Goal: Task Accomplishment & Management: Complete application form

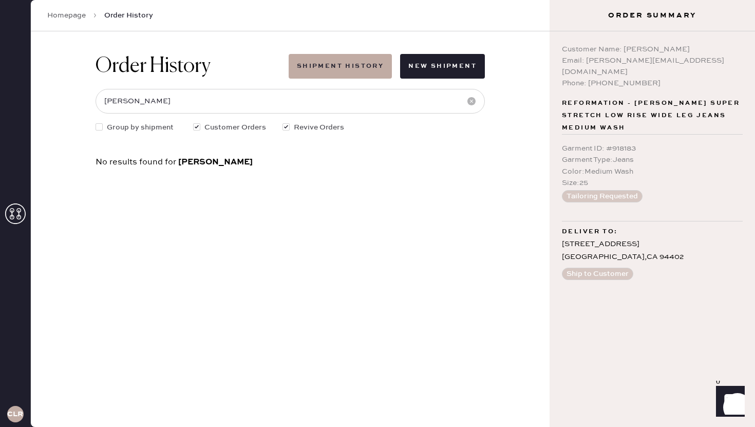
click at [11, 215] on use at bounding box center [15, 213] width 21 height 21
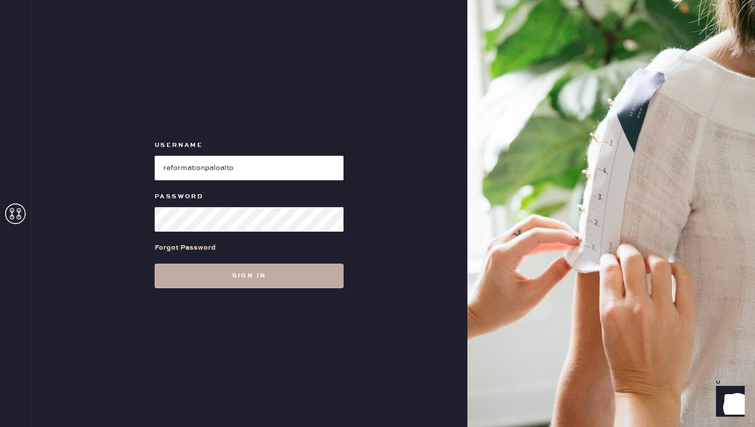
click at [204, 277] on button "Sign in" at bounding box center [249, 276] width 189 height 25
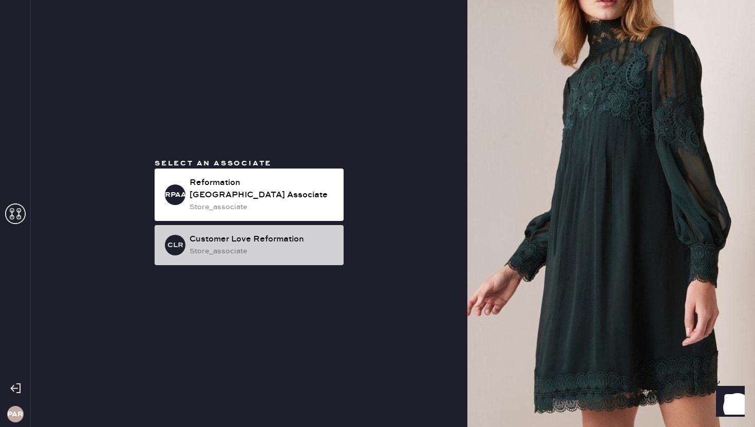
click at [260, 246] on div "store_associate" at bounding box center [263, 251] width 146 height 11
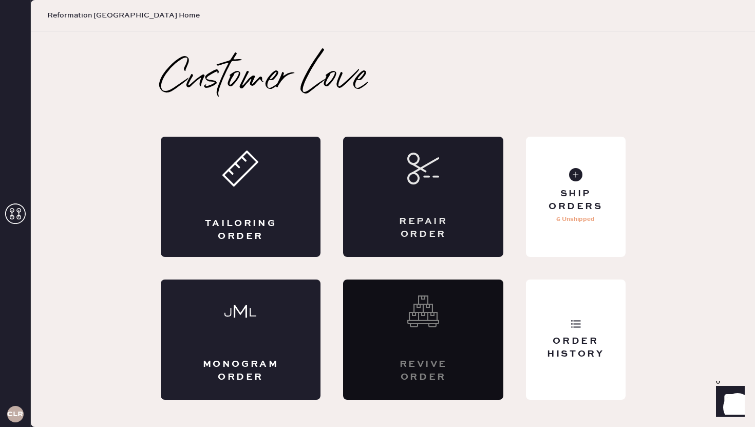
click at [440, 212] on div "Repair Order" at bounding box center [423, 197] width 160 height 120
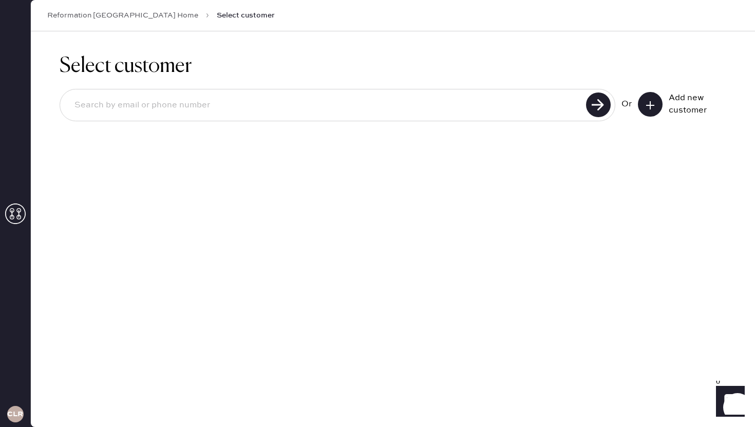
click at [648, 104] on use at bounding box center [650, 105] width 8 height 8
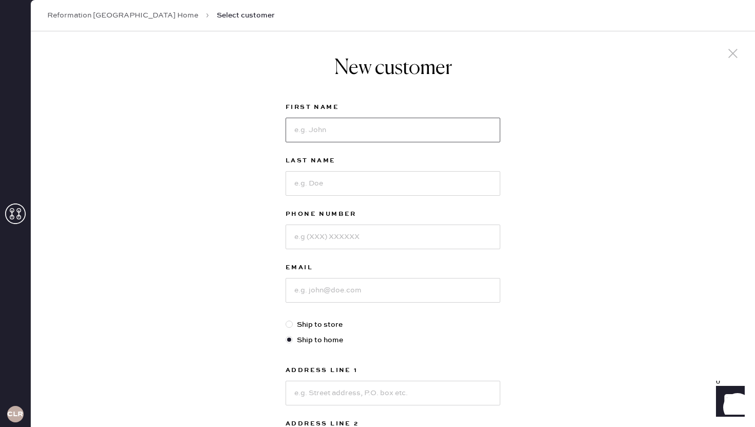
click at [362, 118] on input at bounding box center [393, 130] width 215 height 25
type input "[PERSON_NAME]"
click at [341, 180] on input at bounding box center [393, 183] width 215 height 25
type input "[PERSON_NAME]"
click at [311, 227] on input at bounding box center [393, 237] width 215 height 25
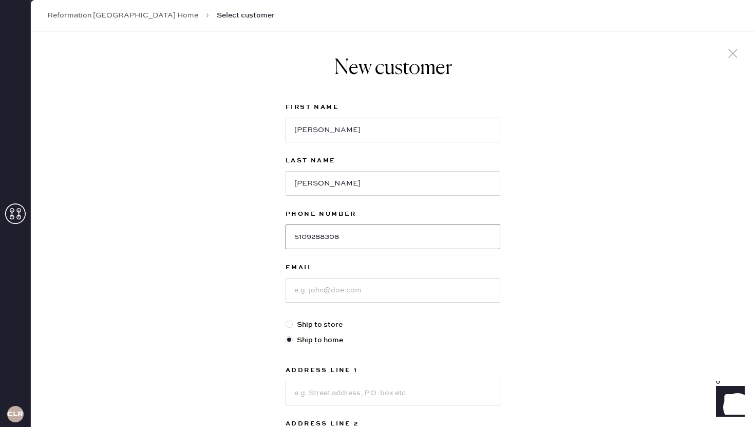
type input "5109288308"
click at [317, 299] on input at bounding box center [393, 290] width 215 height 25
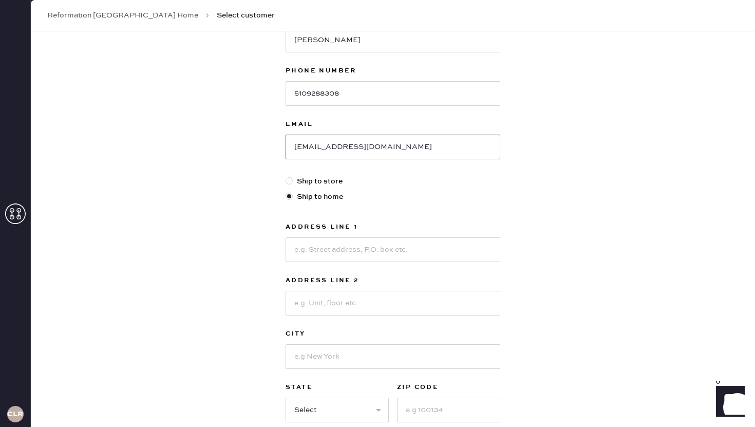
scroll to position [144, 0]
type input "[EMAIL_ADDRESS][DOMAIN_NAME]"
click at [336, 257] on input at bounding box center [393, 248] width 215 height 25
type input "252 Manitoba Grn"
click at [331, 303] on input at bounding box center [393, 302] width 215 height 25
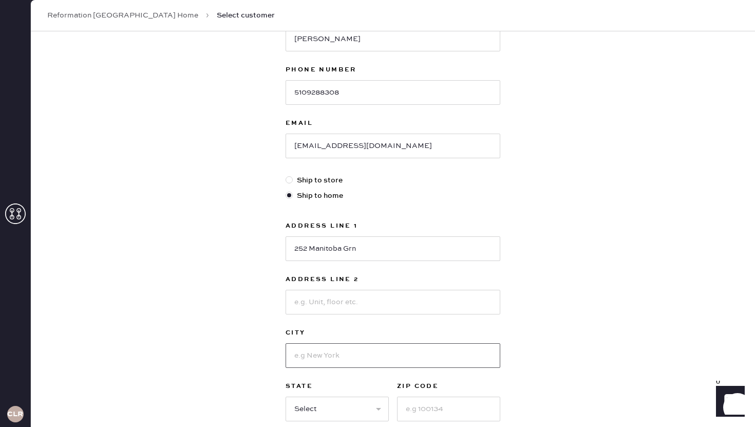
click at [309, 353] on input at bounding box center [393, 355] width 215 height 25
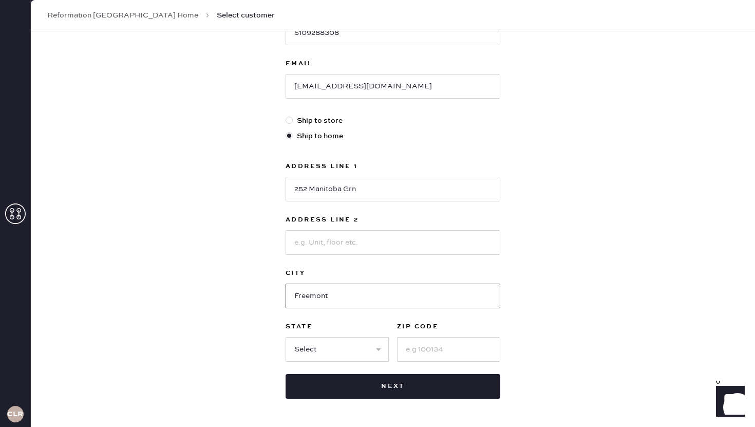
scroll to position [241, 0]
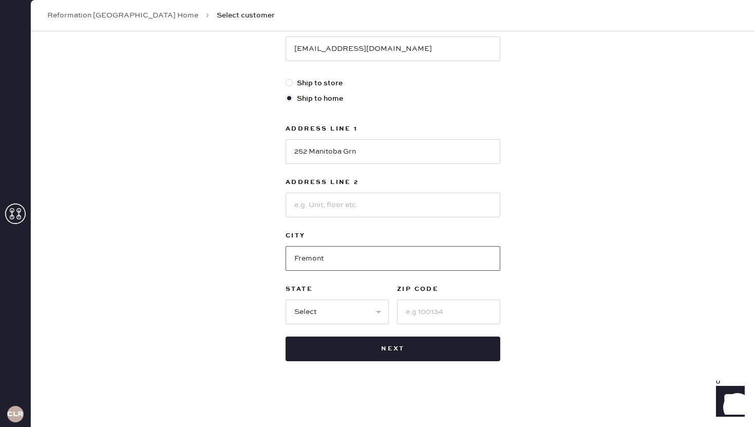
type input "Fremont"
click at [346, 305] on select "Select AK AL AR AZ CA CO CT [GEOGRAPHIC_DATA] DE FL [GEOGRAPHIC_DATA] HI [GEOGR…" at bounding box center [337, 312] width 103 height 25
select select "CA"
click at [437, 309] on input at bounding box center [448, 312] width 103 height 25
type input "94538"
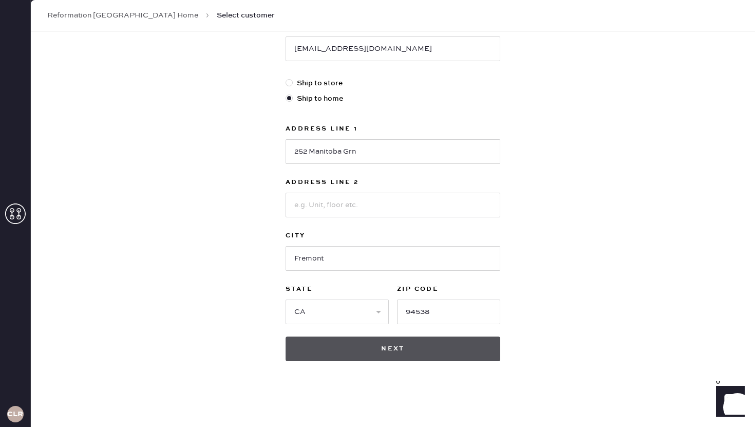
click at [427, 350] on button "Next" at bounding box center [393, 349] width 215 height 25
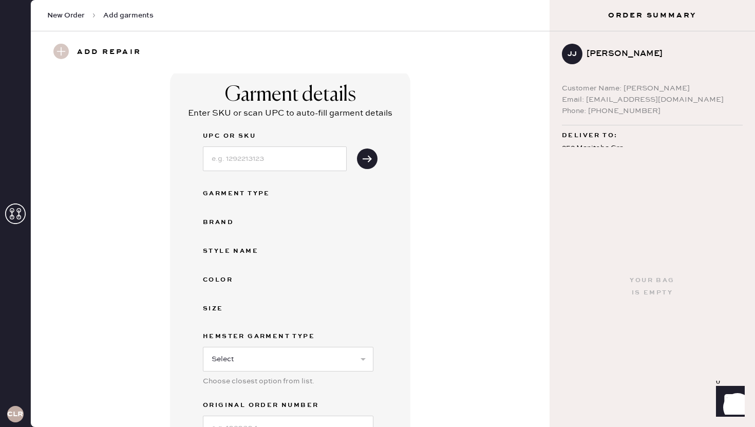
scroll to position [4, 0]
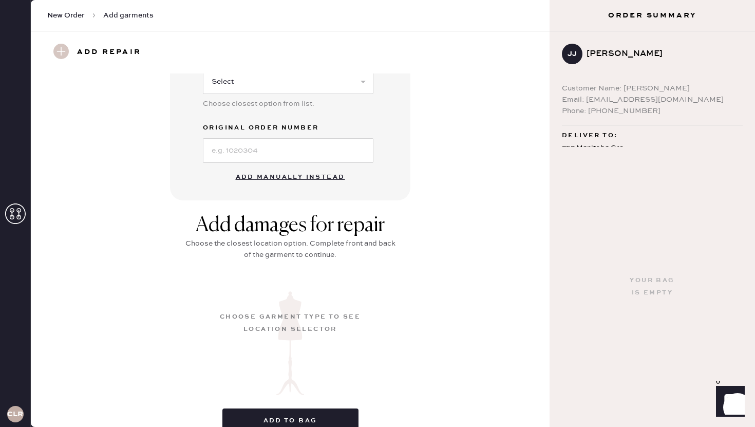
click at [285, 173] on button "Add manually instead" at bounding box center [291, 177] width 122 height 21
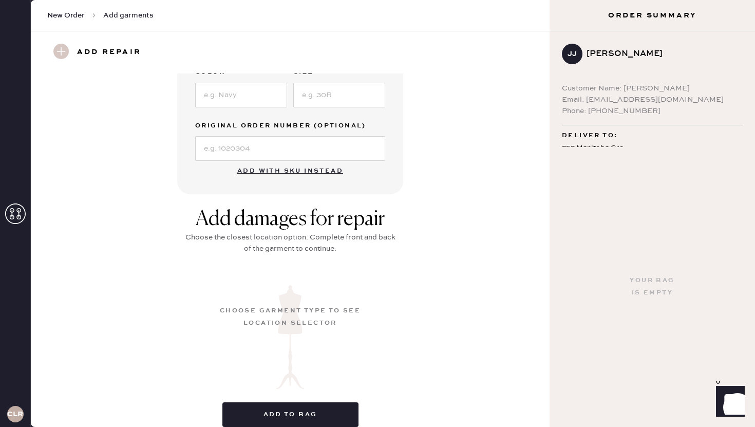
click at [287, 171] on button "Add with SKU instead" at bounding box center [290, 171] width 118 height 21
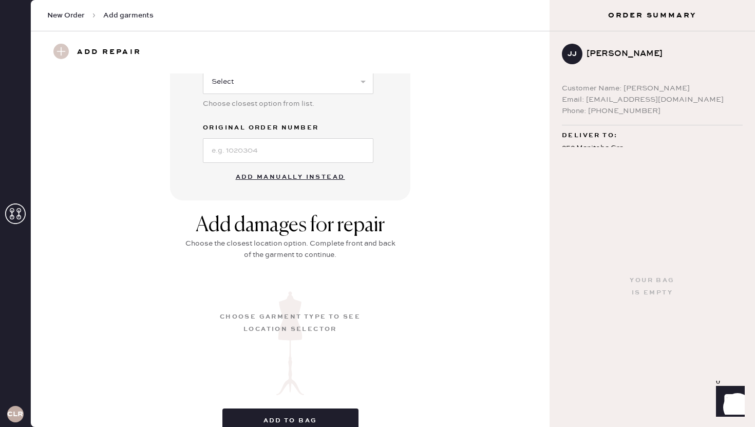
scroll to position [0, 0]
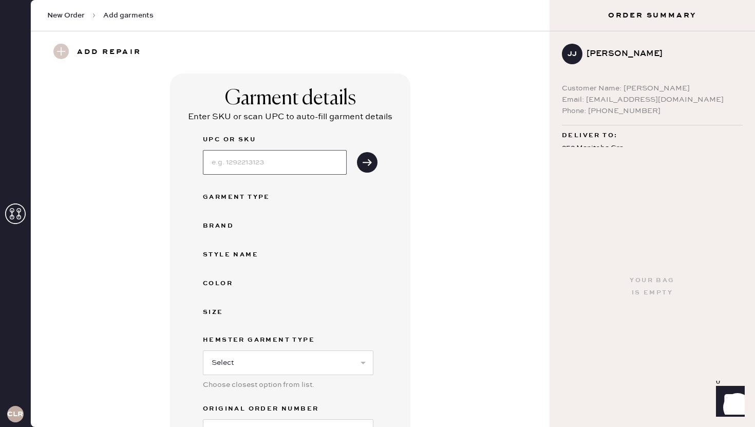
click at [253, 173] on input at bounding box center [275, 162] width 144 height 25
type input "1318048ELE008"
click at [364, 156] on button "submit" at bounding box center [367, 162] width 21 height 21
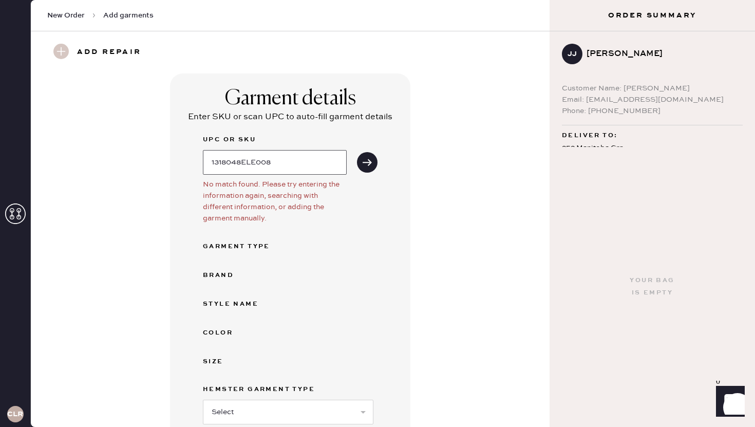
click at [289, 169] on input "1318048ELE008" at bounding box center [275, 162] width 144 height 25
click at [220, 163] on input "1318048ELE008" at bounding box center [275, 162] width 144 height 25
click at [227, 166] on input "1318048ELE008" at bounding box center [275, 162] width 144 height 25
click at [241, 163] on input "1318048ELE008" at bounding box center [275, 162] width 144 height 25
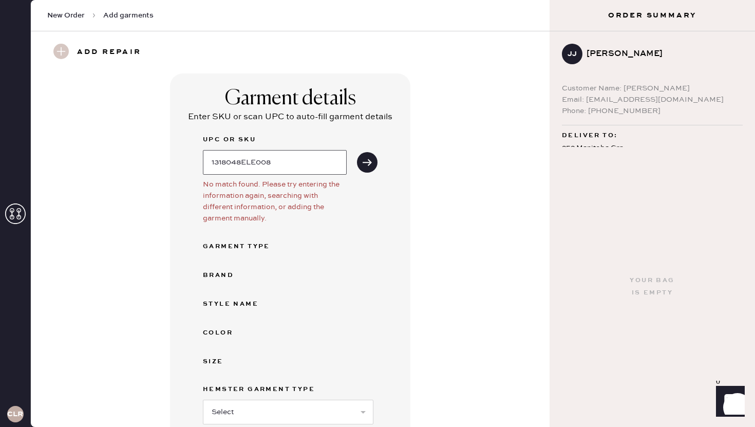
click at [262, 162] on input "1318048ELE008" at bounding box center [275, 162] width 144 height 25
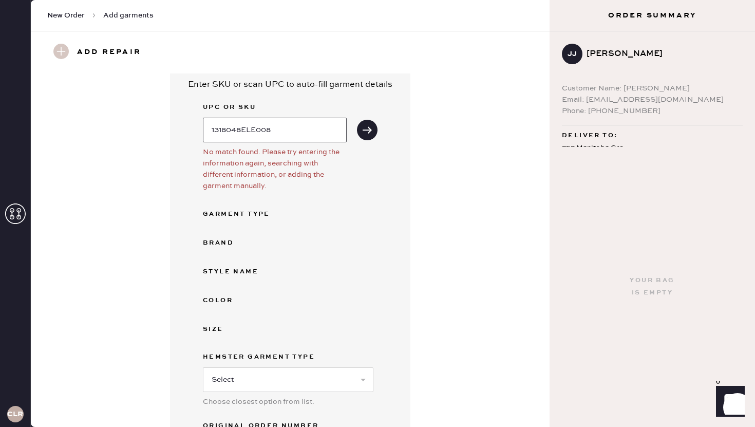
scroll to position [381, 0]
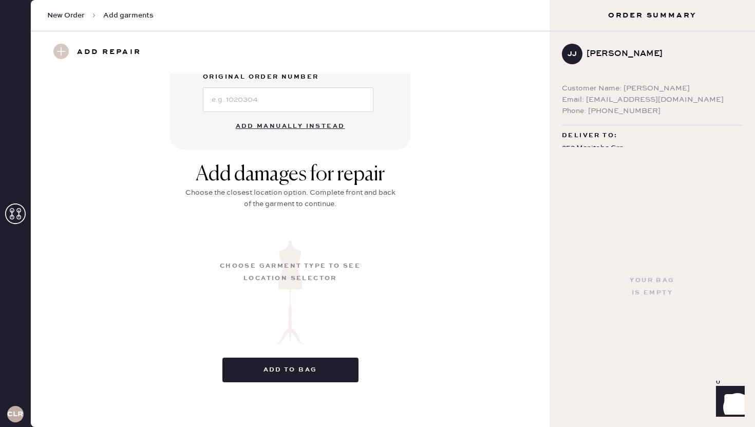
click at [313, 126] on button "Add manually instead" at bounding box center [291, 126] width 122 height 21
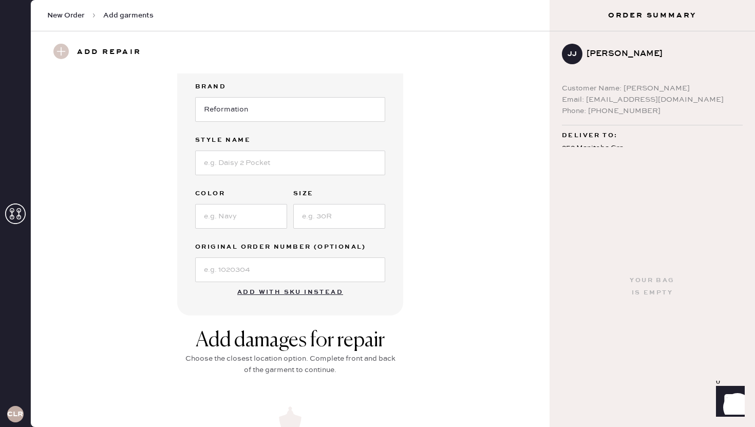
scroll to position [0, 0]
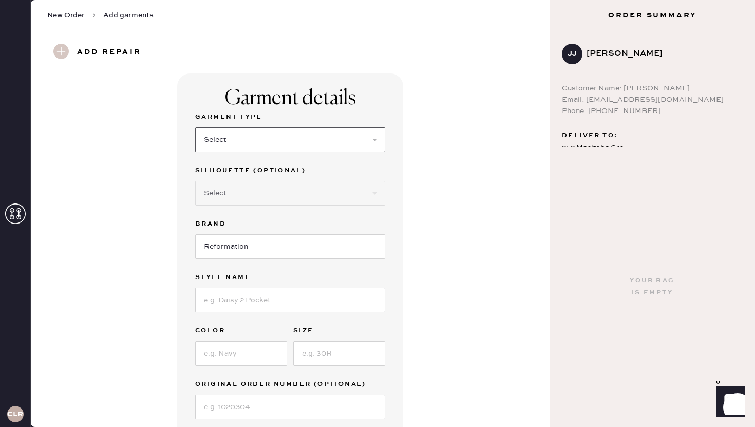
click at [268, 148] on select "Select Basic Skirt Jeans Leggings Pants Shorts Basic Sleeved Dress Basic Sleeve…" at bounding box center [290, 139] width 190 height 25
select select "6"
click at [241, 172] on label "Silhouette (optional)" at bounding box center [290, 170] width 190 height 12
click at [237, 186] on select "Select Maxi Dress Midi Dress Mini Dress Other" at bounding box center [290, 193] width 190 height 25
select select "38"
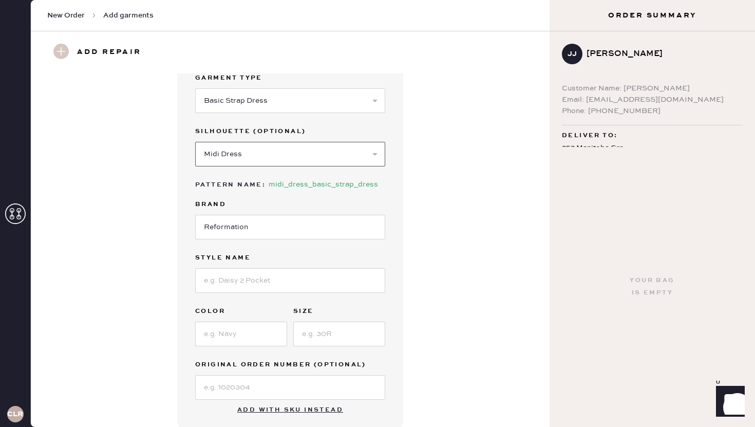
scroll to position [91, 0]
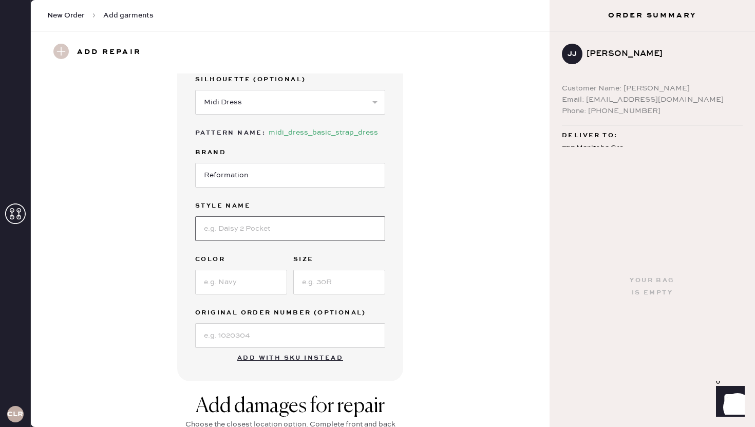
click at [239, 239] on input at bounding box center [290, 228] width 190 height 25
click at [253, 231] on input at bounding box center [290, 228] width 190 height 25
type input "[PERSON_NAME] Dress"
click at [250, 284] on input at bounding box center [241, 282] width 92 height 25
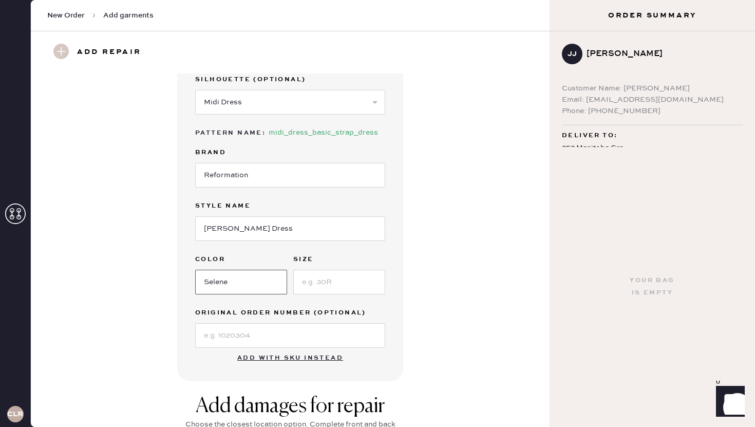
type input "Selene"
click at [308, 281] on input at bounding box center [339, 282] width 92 height 25
type input "8"
click at [236, 334] on input at bounding box center [290, 335] width 190 height 25
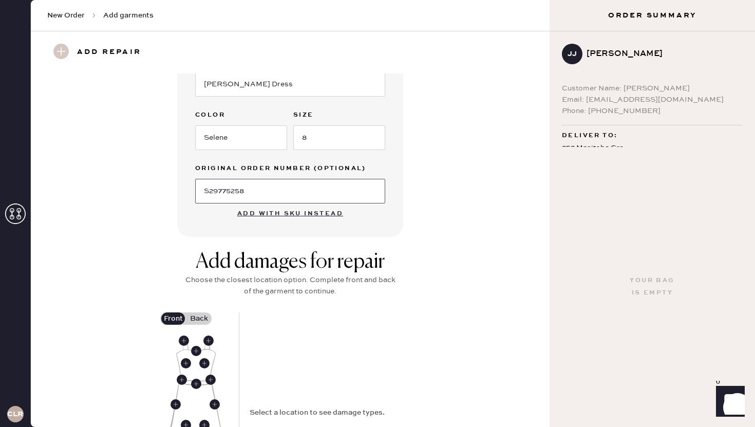
scroll to position [393, 0]
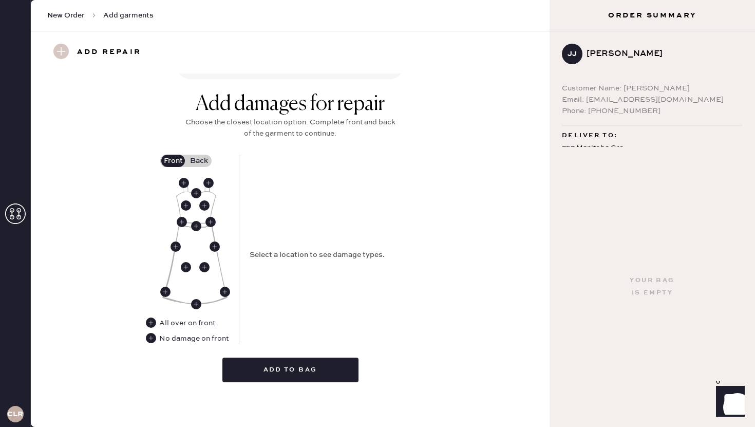
type input "S29775258"
click at [201, 161] on label "Back" at bounding box center [199, 161] width 26 height 12
click at [199, 161] on input "Back" at bounding box center [199, 161] width 0 height 0
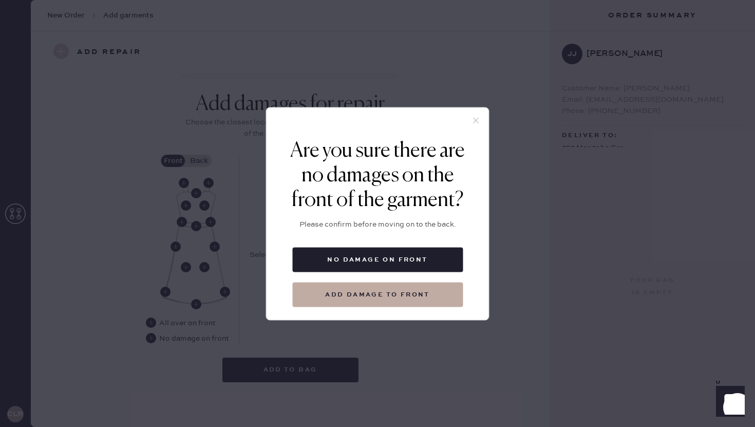
click at [481, 115] on div at bounding box center [378, 122] width 222 height 31
click at [473, 126] on div at bounding box center [378, 122] width 222 height 31
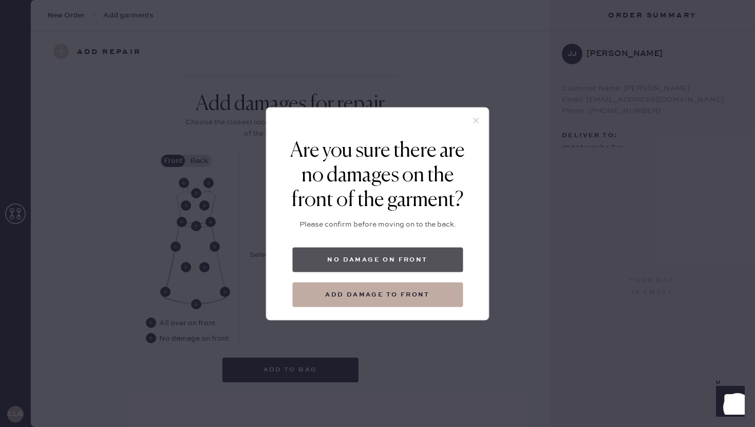
click at [415, 258] on button "No damage on front" at bounding box center [377, 259] width 171 height 25
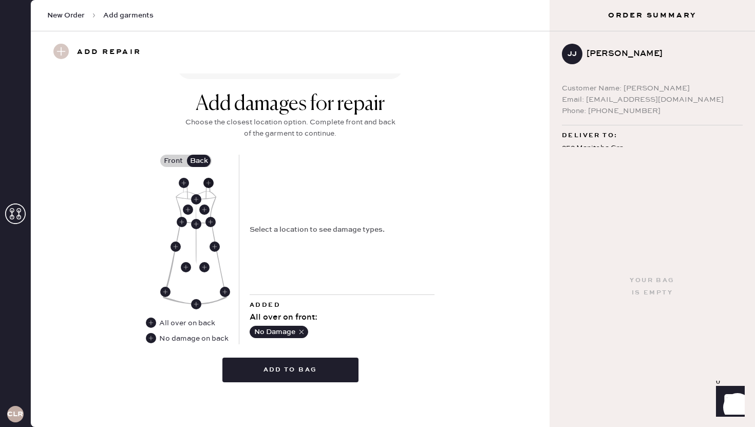
click at [209, 183] on use at bounding box center [208, 183] width 10 height 10
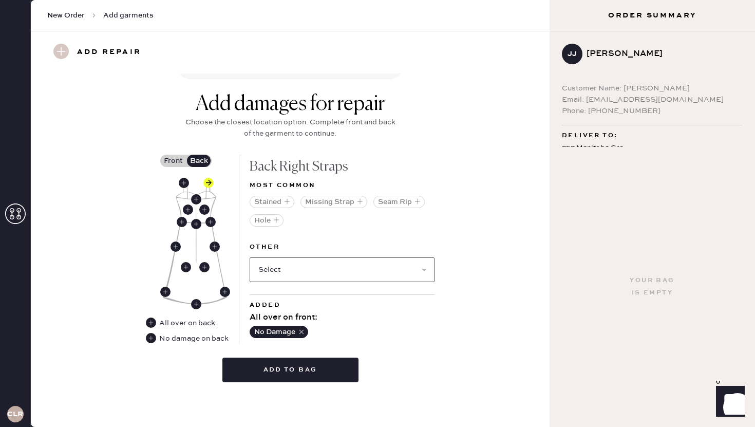
click at [289, 269] on select "Select Broken / Ripped Hem Broken Beads Broken Belt Loop Broken Button Broken C…" at bounding box center [342, 269] width 185 height 25
select select "1668"
select select
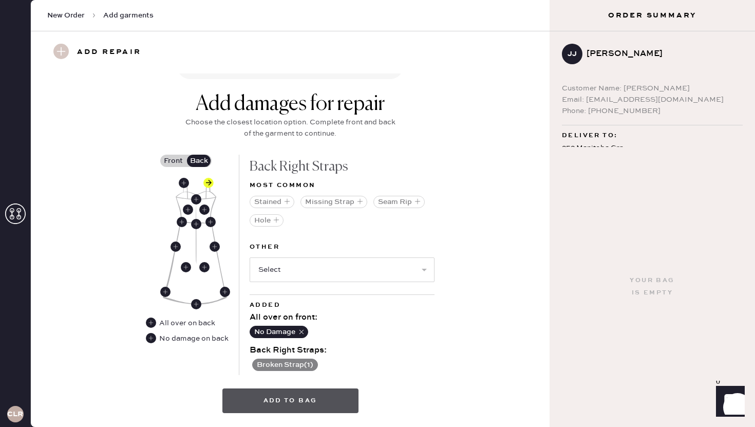
click at [288, 403] on button "Add to bag" at bounding box center [290, 400] width 136 height 25
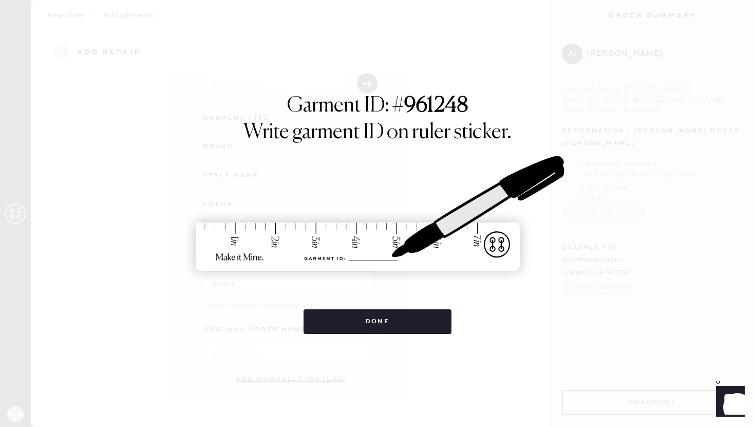
scroll to position [79, 0]
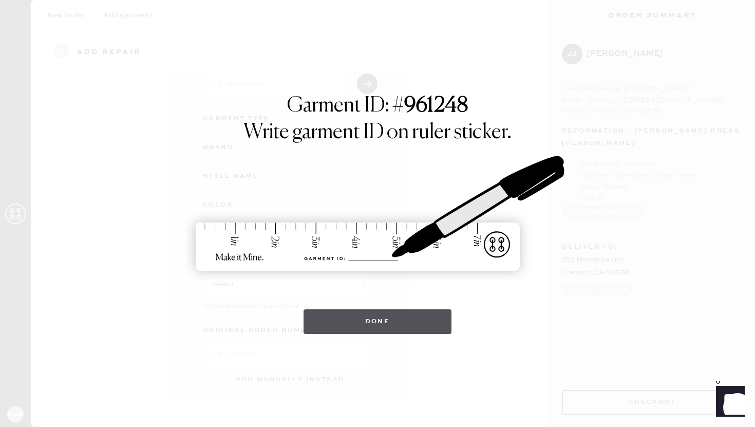
click at [392, 324] on button "Done" at bounding box center [378, 321] width 148 height 25
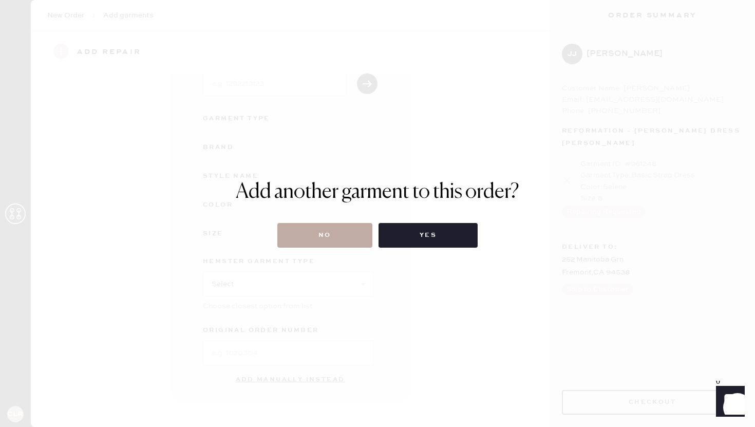
click at [329, 239] on button "No" at bounding box center [324, 235] width 95 height 25
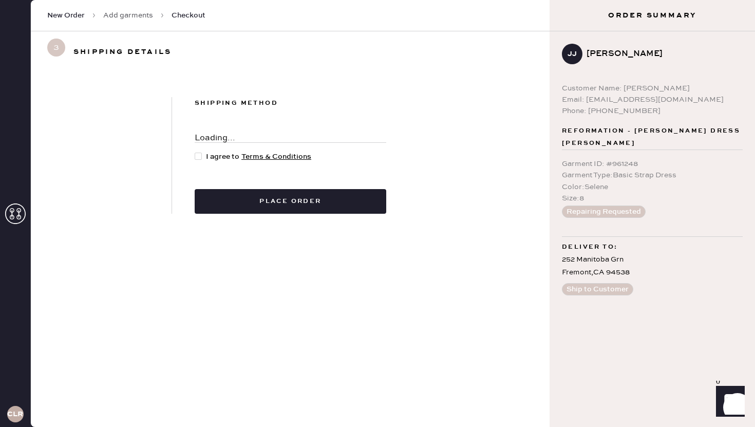
click at [196, 154] on div at bounding box center [198, 156] width 7 height 7
click at [195, 152] on input "I agree to Terms & Conditions" at bounding box center [195, 151] width 1 height 1
checkbox input "true"
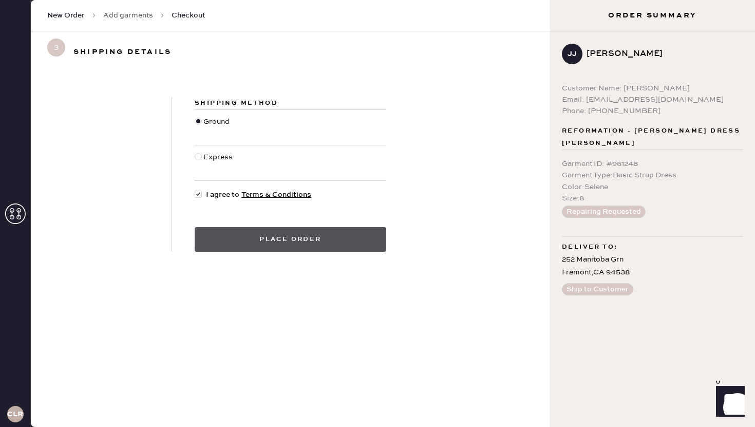
click at [307, 239] on button "Place order" at bounding box center [291, 239] width 192 height 25
